Goal: Task Accomplishment & Management: Manage account settings

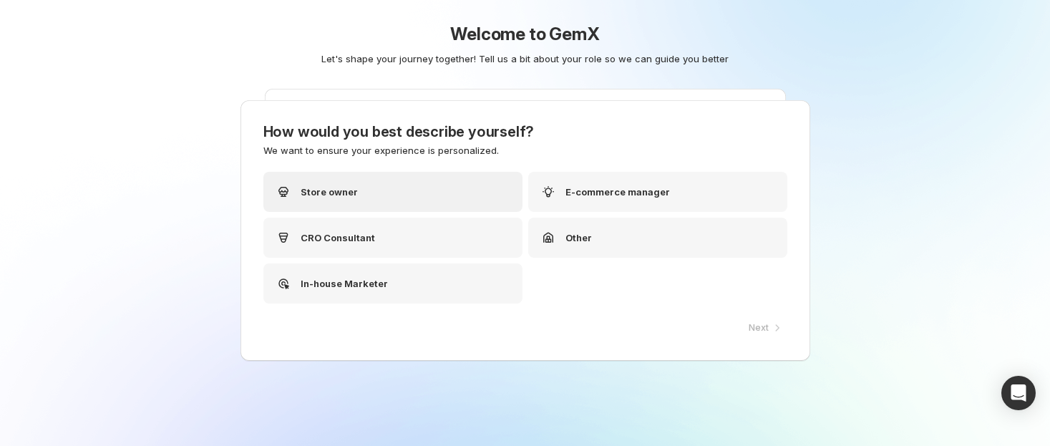
click at [444, 192] on div "Store owner" at bounding box center [392, 192] width 259 height 40
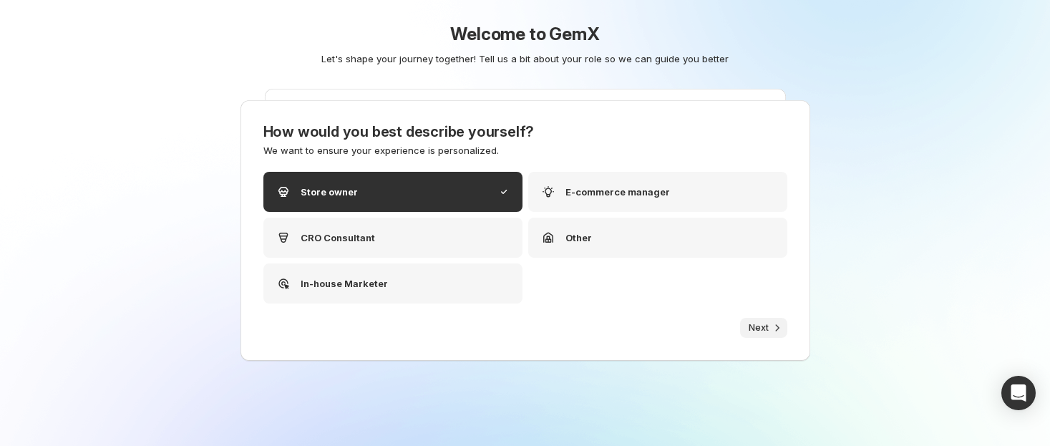
click at [760, 325] on span "Next" at bounding box center [758, 327] width 20 height 11
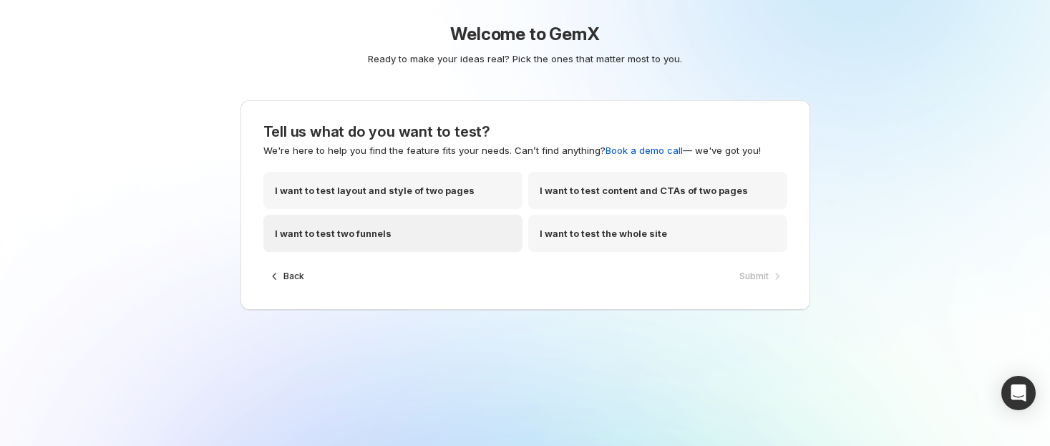
click at [457, 228] on div "I want to test two funnels" at bounding box center [392, 233] width 259 height 37
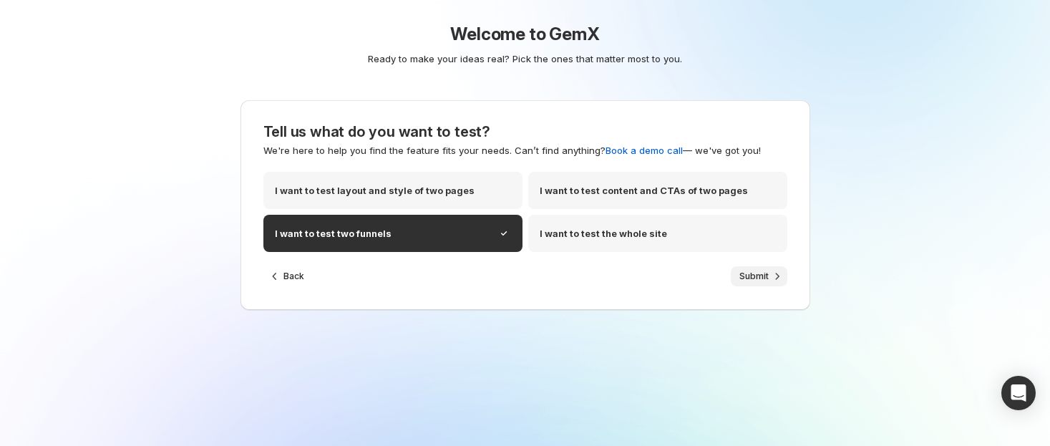
click at [764, 275] on span "Submit" at bounding box center [753, 275] width 29 height 11
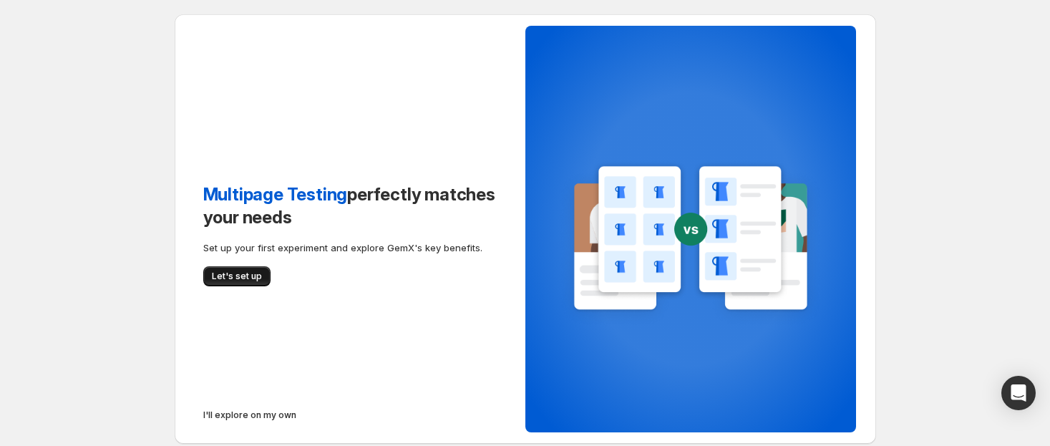
click at [251, 285] on button "Let's set up" at bounding box center [236, 276] width 67 height 20
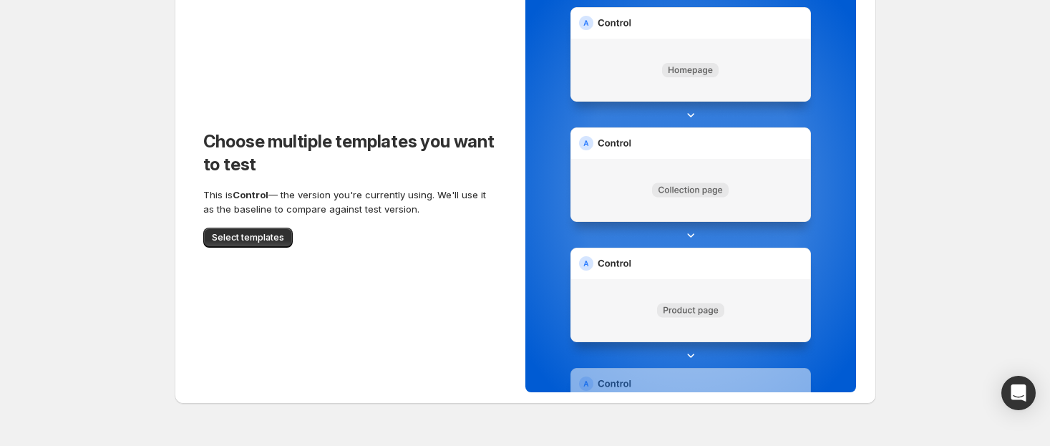
scroll to position [74, 0]
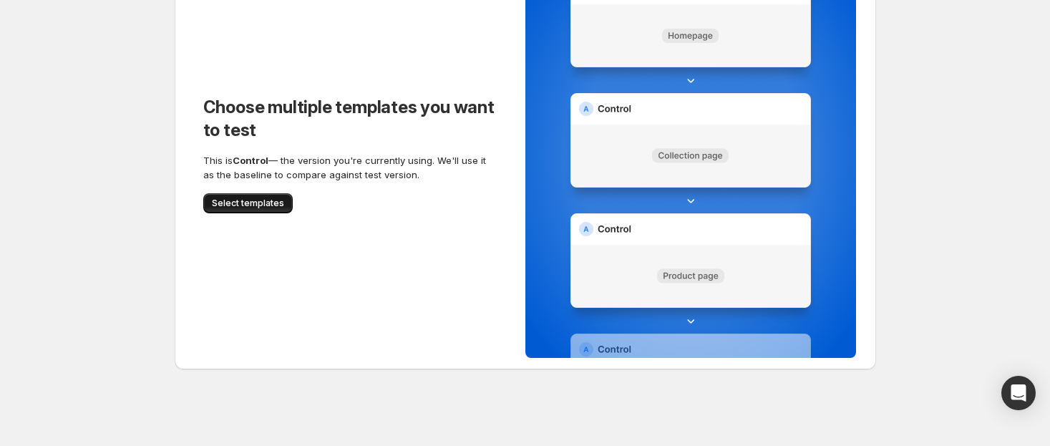
click at [235, 203] on span "Select templates" at bounding box center [248, 202] width 72 height 11
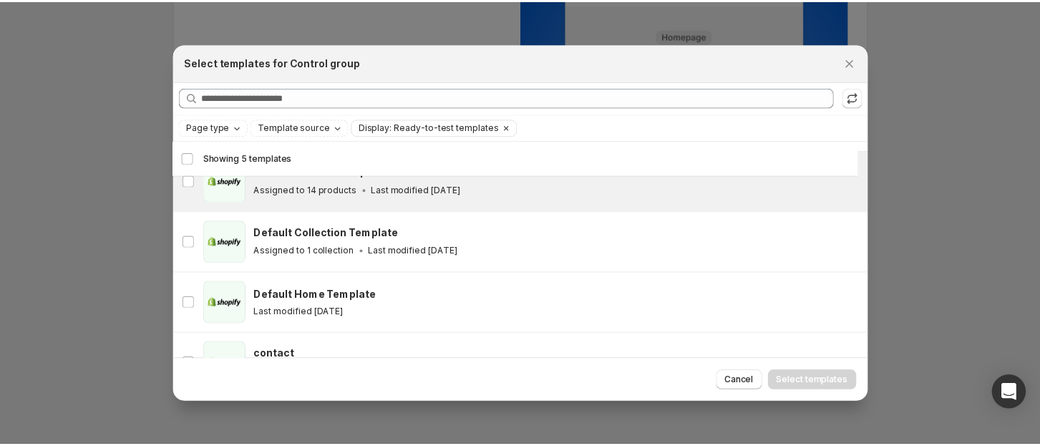
scroll to position [120, 0]
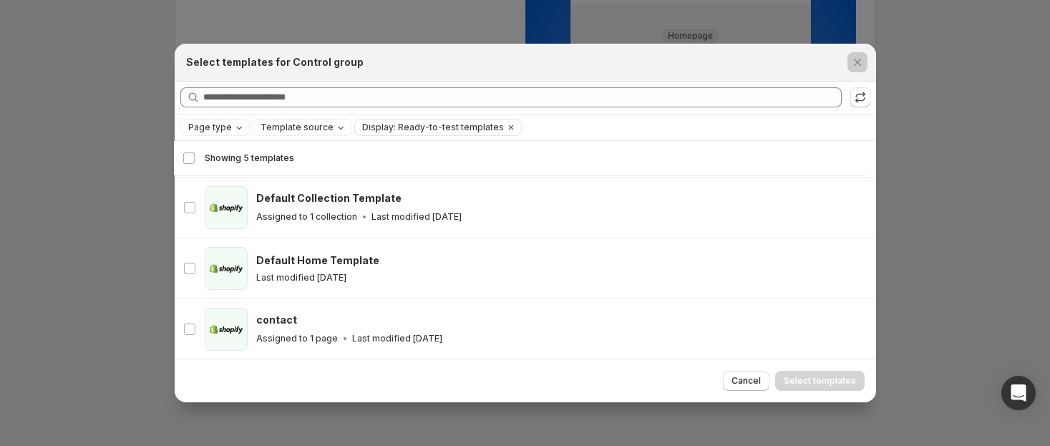
click at [980, 132] on div at bounding box center [525, 223] width 1050 height 446
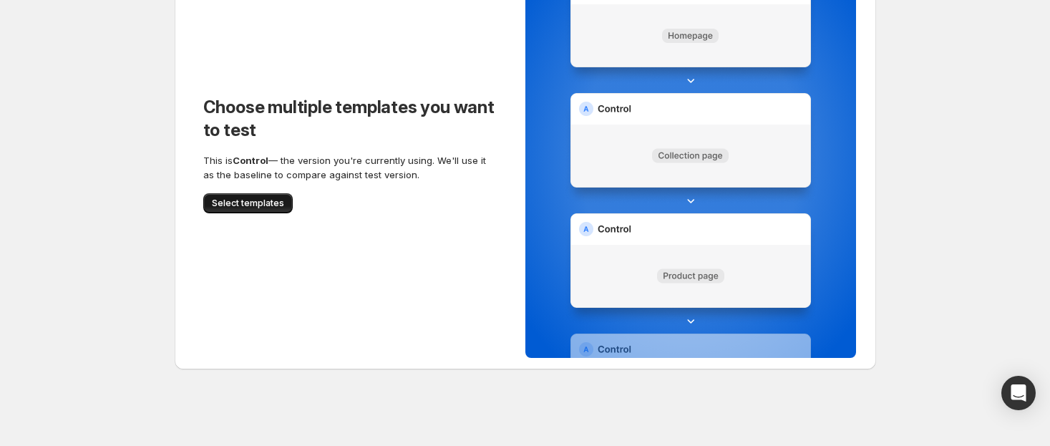
click at [242, 200] on span "Select templates" at bounding box center [248, 202] width 72 height 11
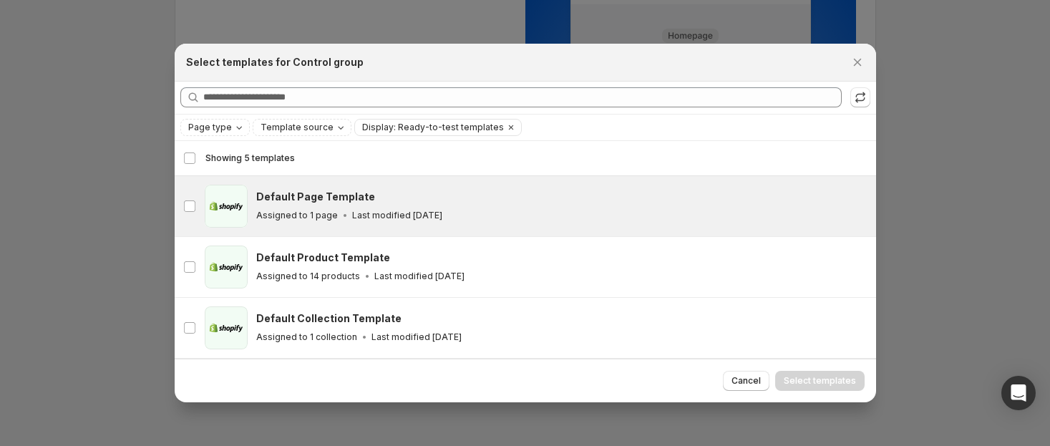
click at [276, 197] on h3 "Default Page Template" at bounding box center [315, 197] width 119 height 14
click at [819, 375] on span "Select templates" at bounding box center [819, 380] width 72 height 11
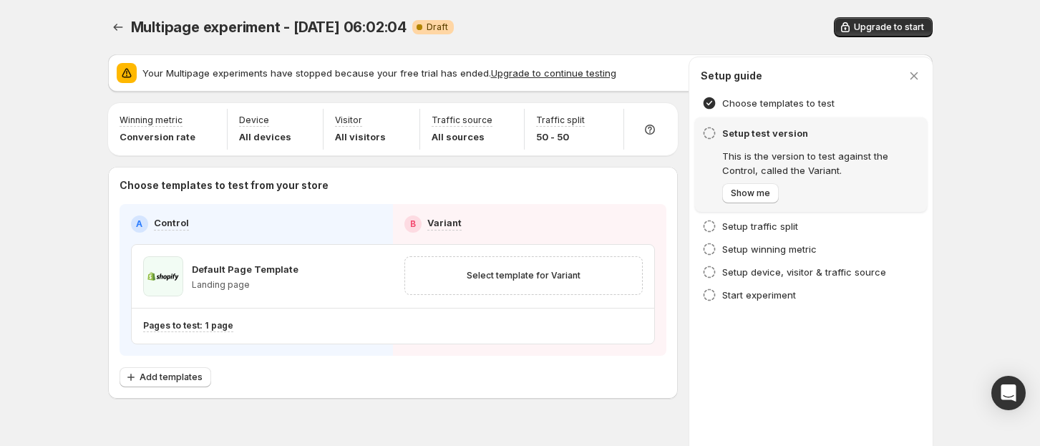
click at [973, 207] on div "Multipage experiment - Oct 10, 06:02:04. This page is ready Multipage experimen…" at bounding box center [520, 238] width 1040 height 476
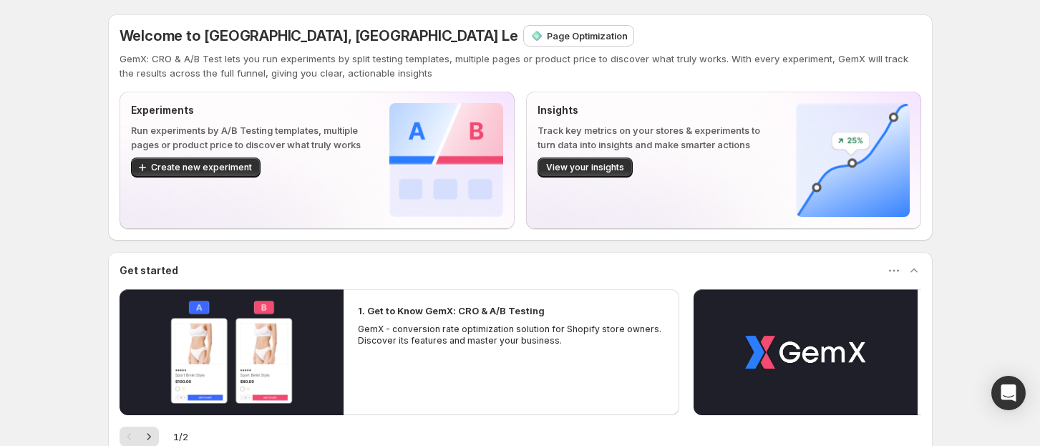
click at [547, 36] on p "Page Optimization" at bounding box center [587, 36] width 81 height 14
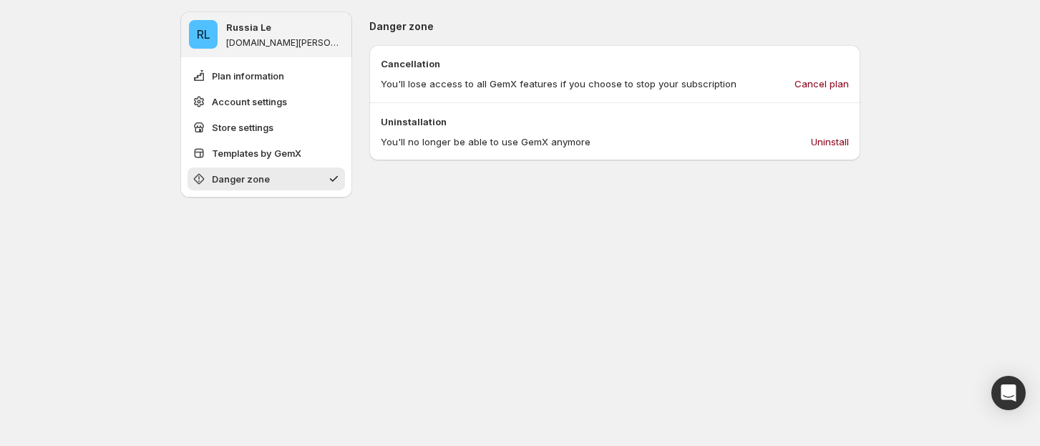
scroll to position [919, 0]
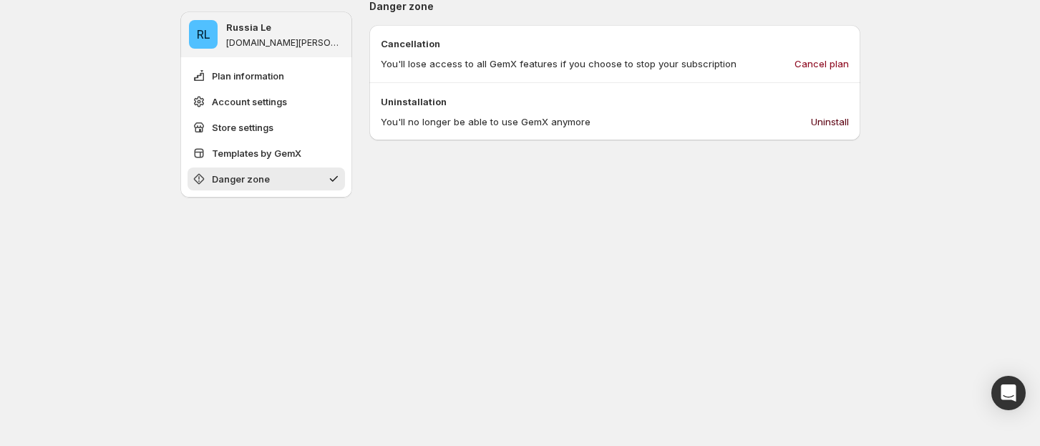
click at [834, 117] on span "Uninstall" at bounding box center [830, 121] width 38 height 14
click at [268, 72] on span "Plan information" at bounding box center [248, 76] width 72 height 14
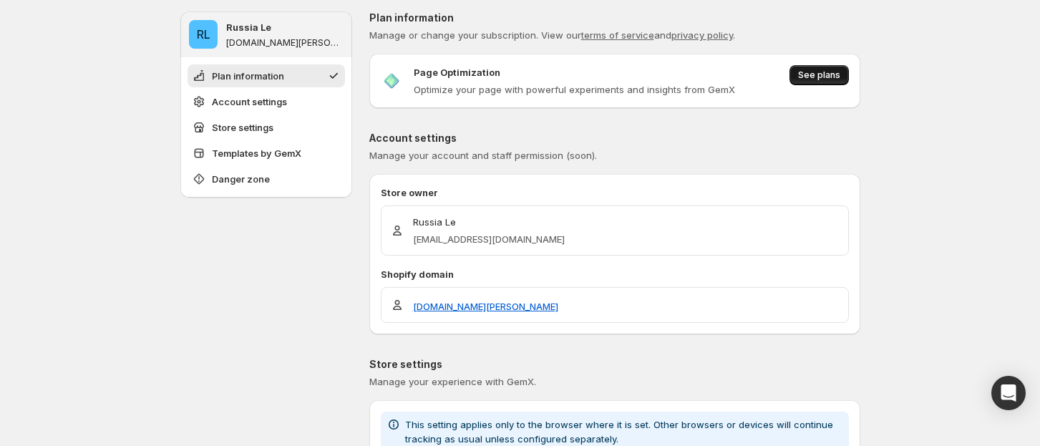
scroll to position [0, 0]
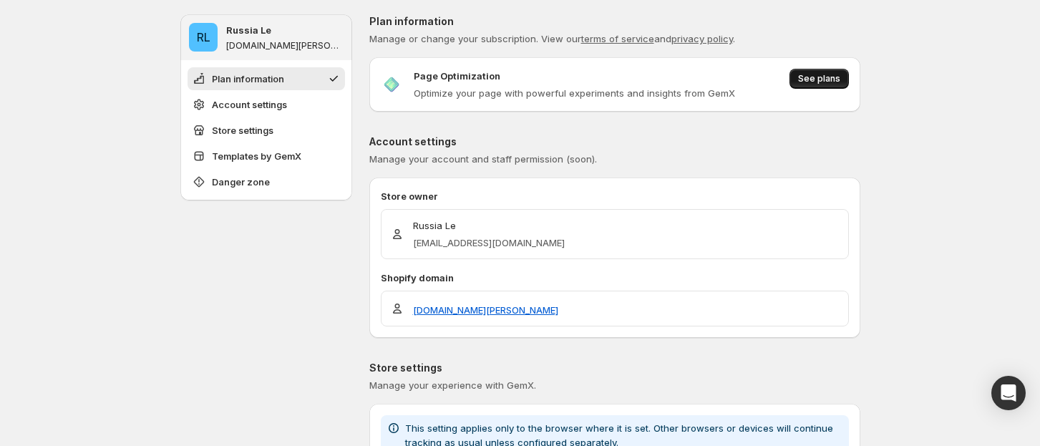
click at [822, 72] on button "See plans" at bounding box center [818, 79] width 59 height 20
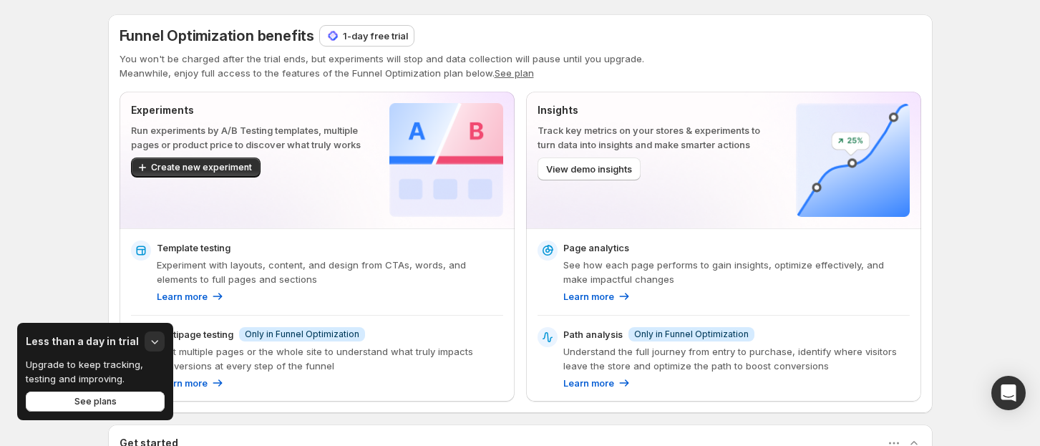
click at [366, 39] on p "1-day free trial" at bounding box center [375, 36] width 65 height 14
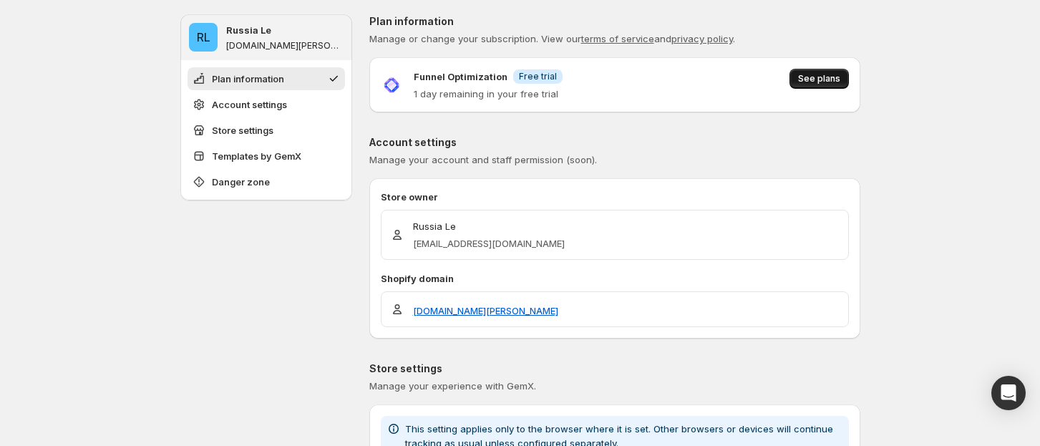
click at [821, 72] on button "See plans" at bounding box center [818, 79] width 59 height 20
